Goal: Task Accomplishment & Management: Use online tool/utility

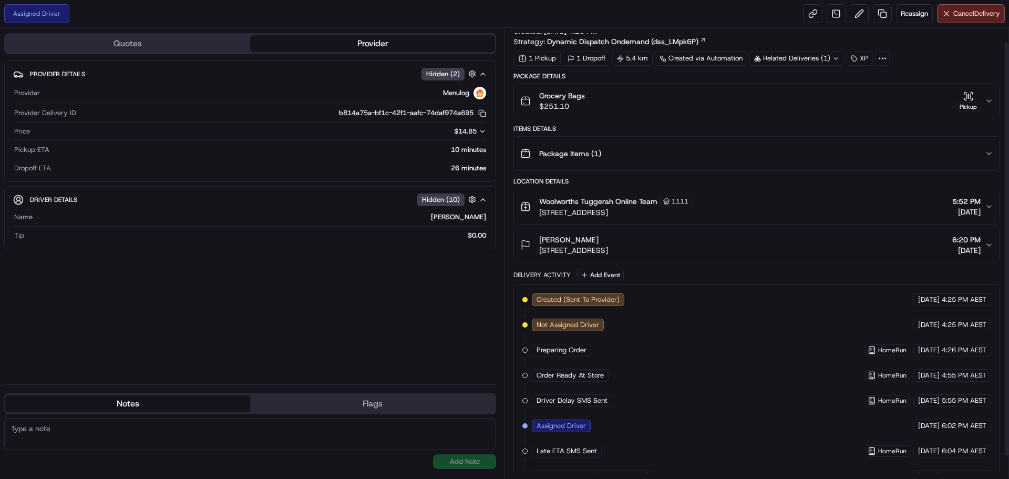
scroll to position [40, 0]
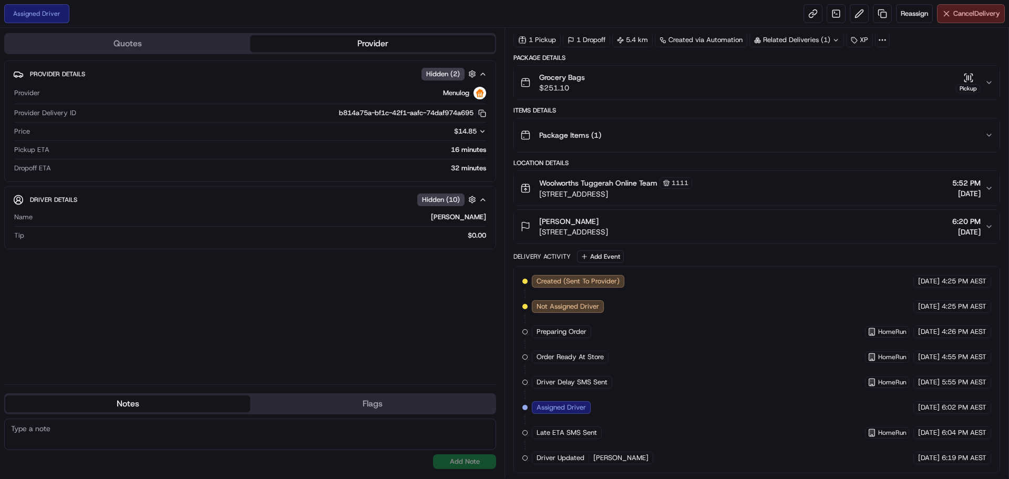
click at [968, 14] on span "Cancel Delivery" at bounding box center [976, 13] width 47 height 9
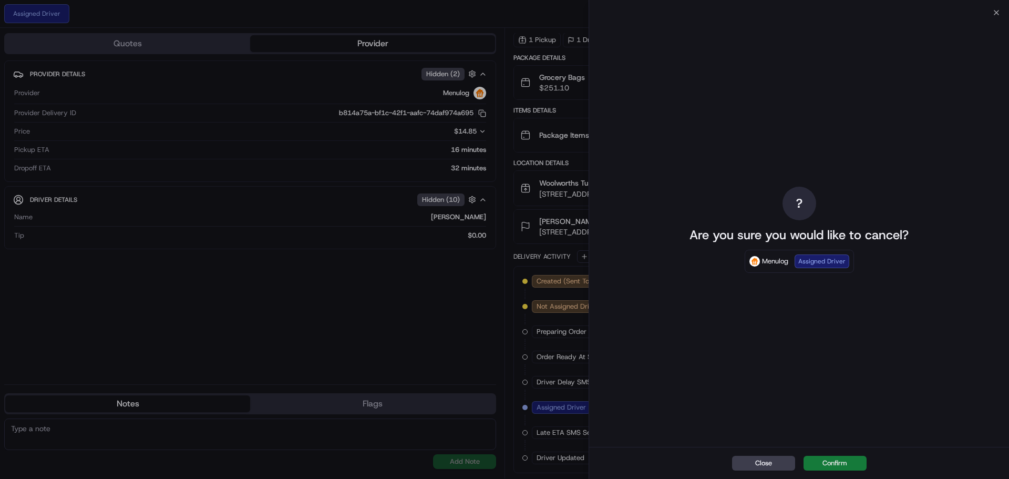
click at [843, 464] on button "Confirm" at bounding box center [835, 463] width 63 height 15
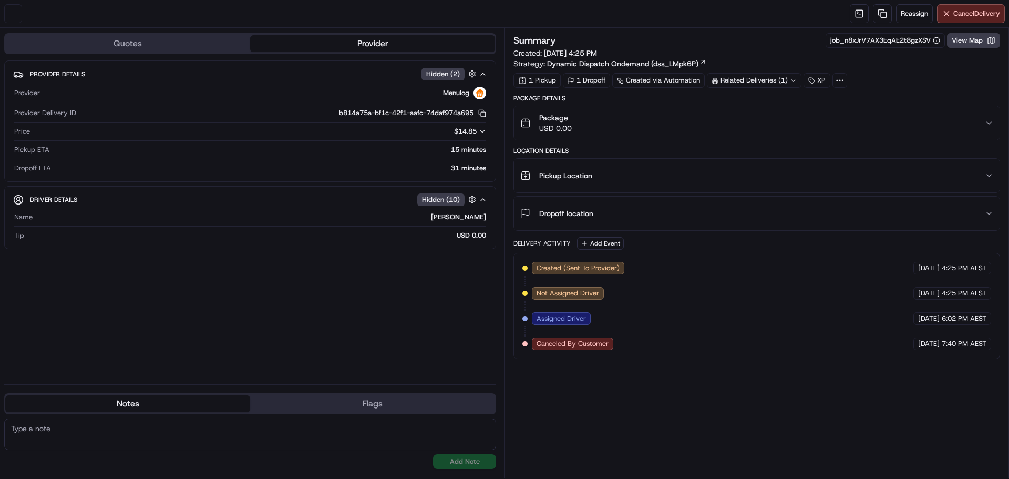
scroll to position [0, 0]
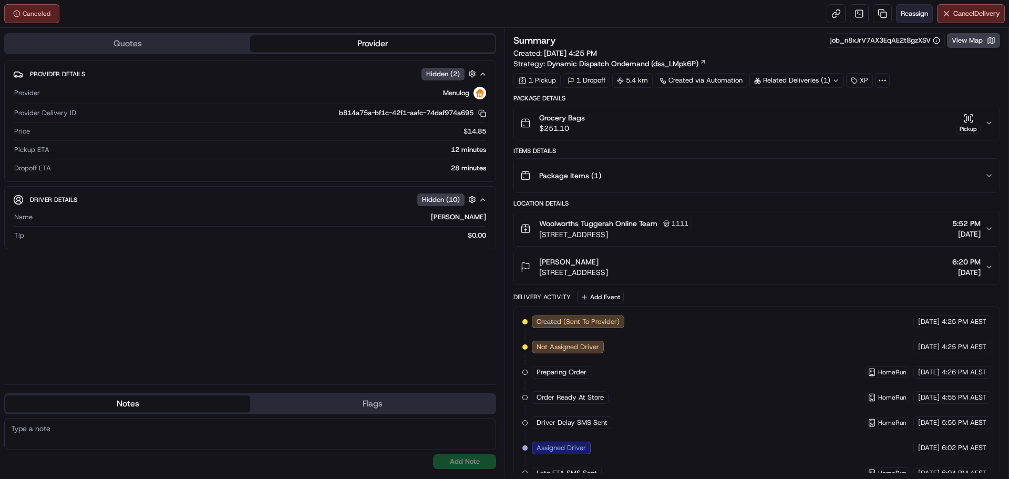
click at [917, 13] on span "Reassign" at bounding box center [914, 13] width 27 height 9
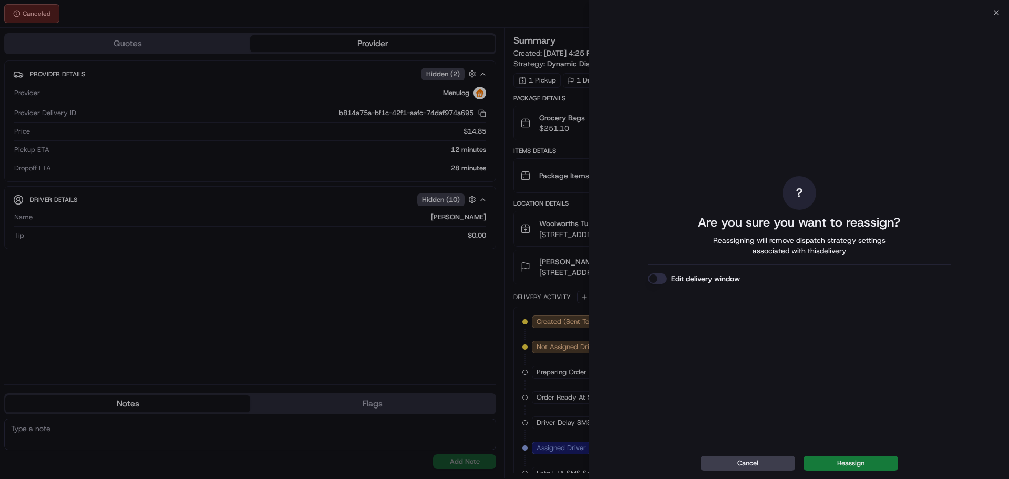
click at [836, 467] on button "Reassign" at bounding box center [851, 463] width 95 height 15
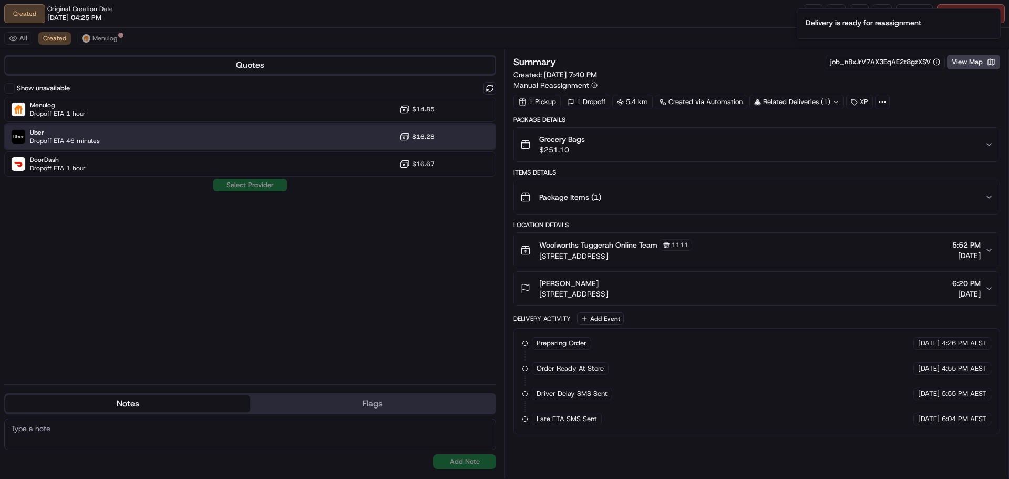
click at [253, 130] on div "Uber Dropoff ETA 46 minutes $16.28" at bounding box center [250, 136] width 492 height 25
click at [255, 184] on button "Assign Provider" at bounding box center [250, 185] width 75 height 13
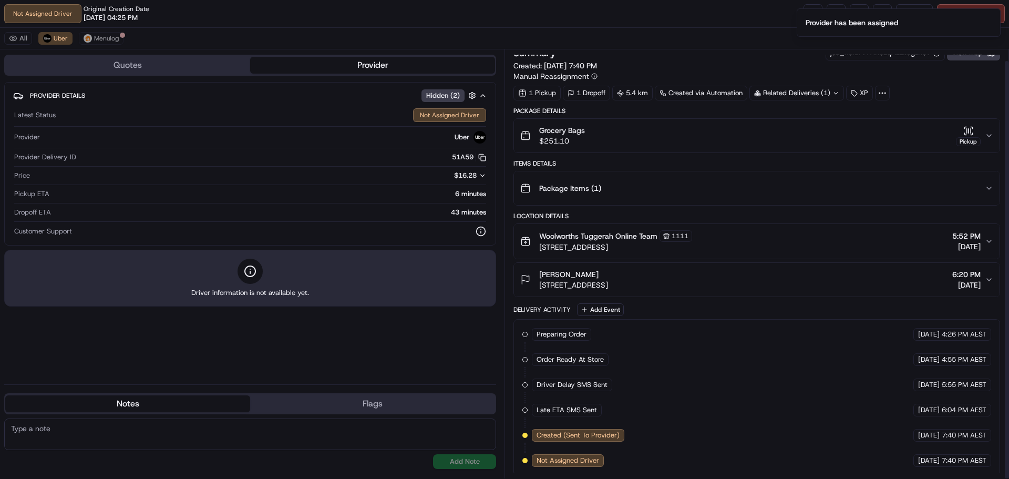
scroll to position [12, 0]
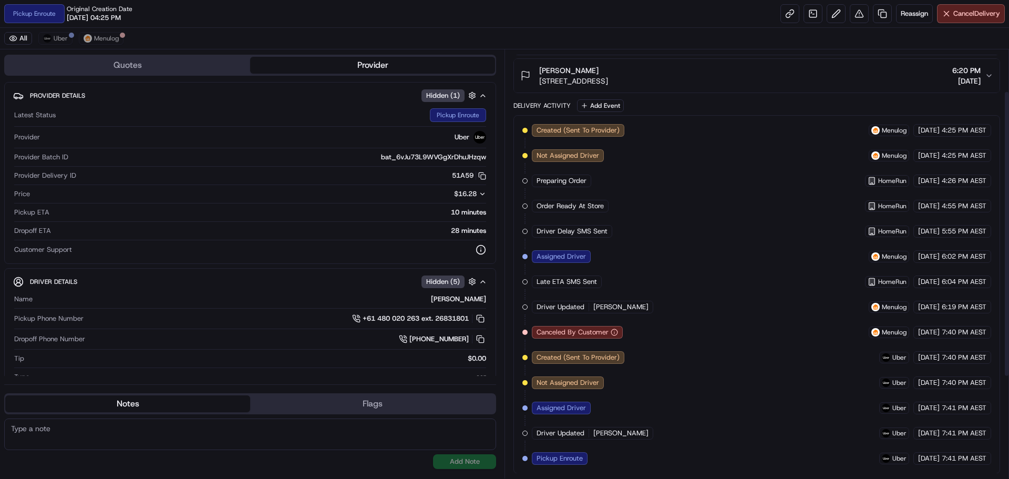
scroll to position [213, 0]
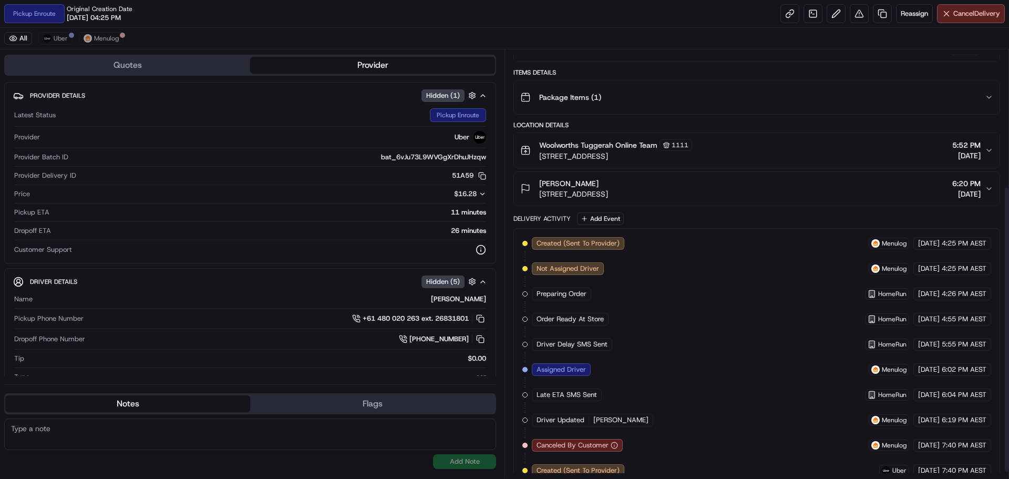
scroll to position [213, 0]
